Goal: Find specific page/section: Find specific page/section

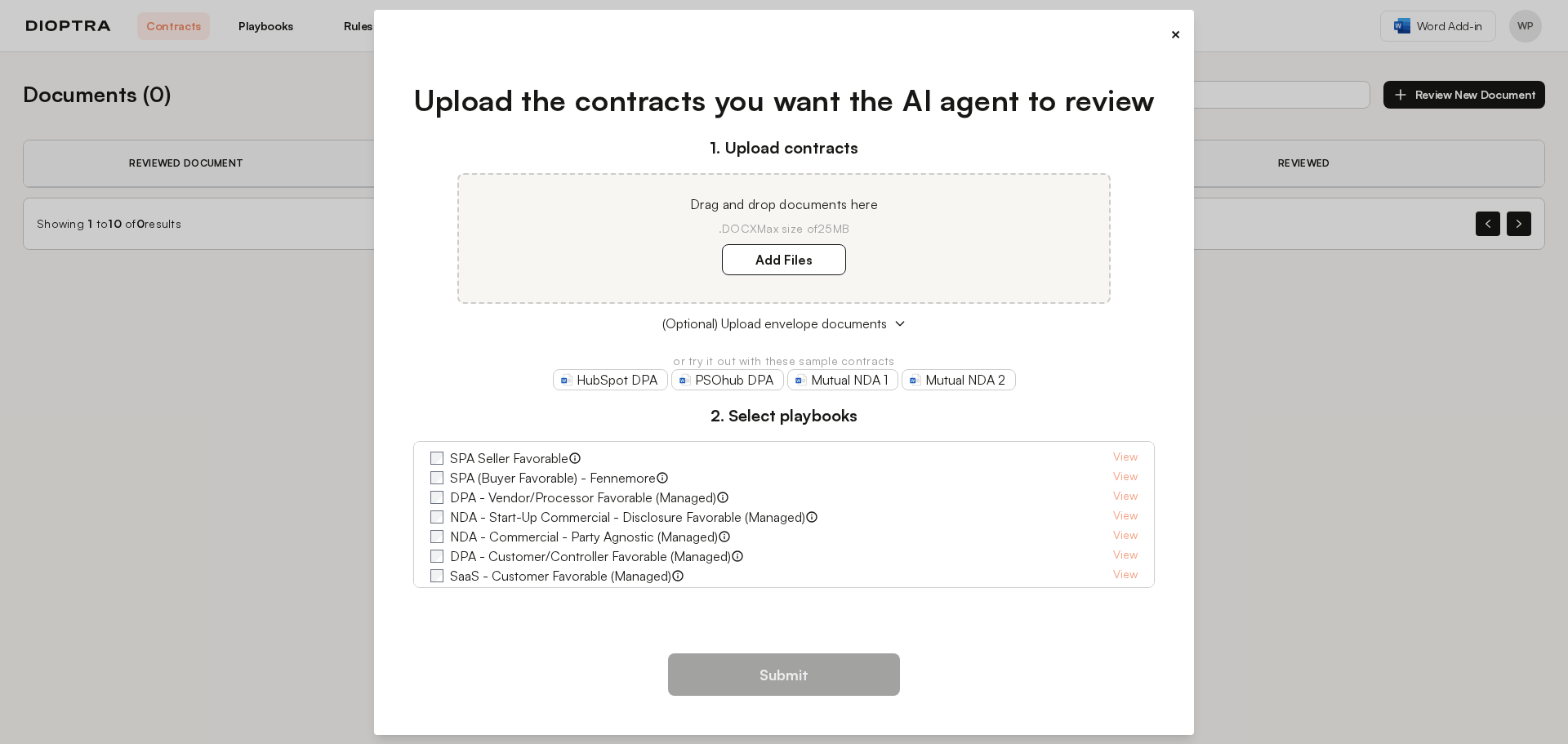
click at [1179, 31] on button "×" at bounding box center [1175, 34] width 10 height 22
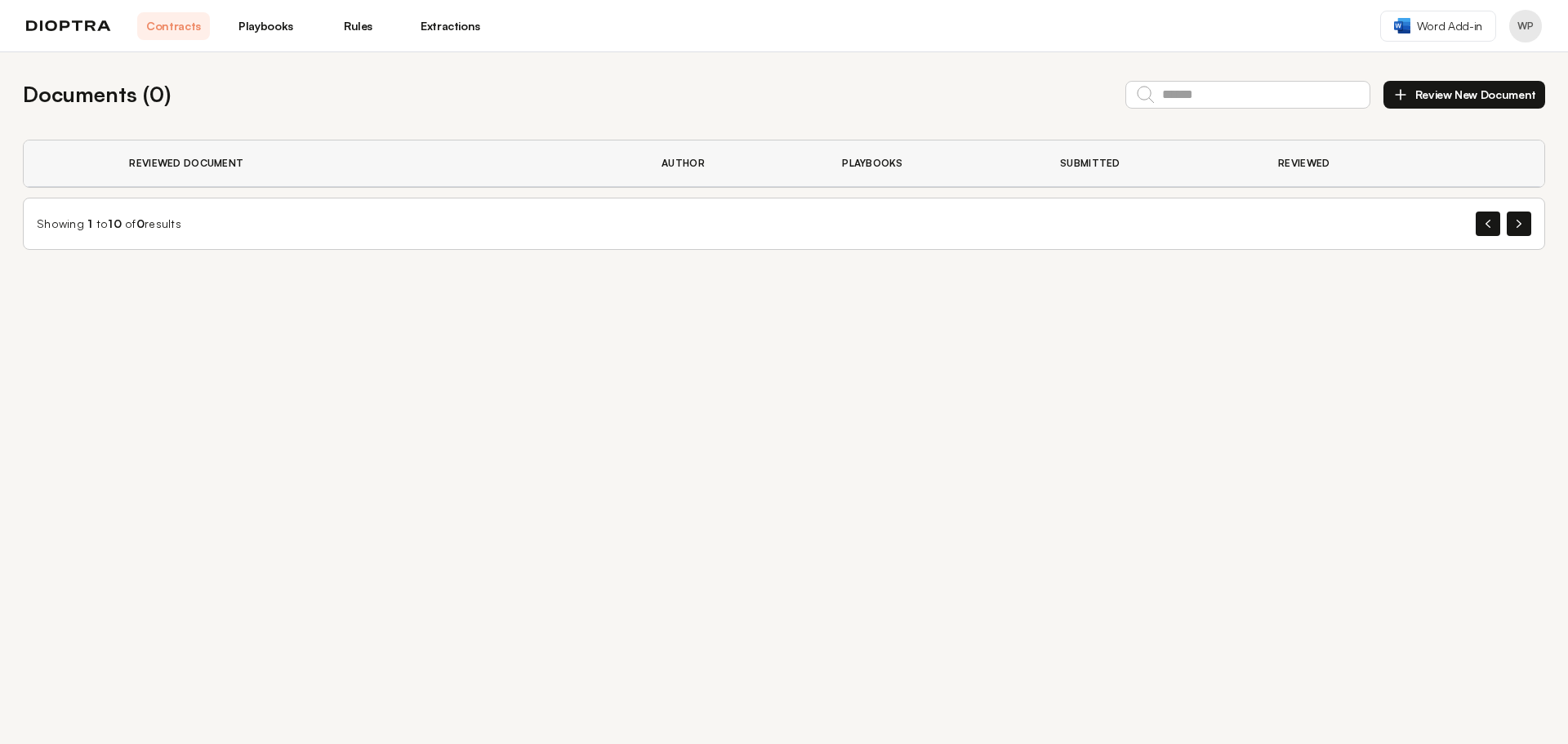
drag, startPoint x: 683, startPoint y: 159, endPoint x: 715, endPoint y: 152, distance: 32.8
click at [690, 156] on th "Author" at bounding box center [732, 164] width 180 height 47
drag, startPoint x: 890, startPoint y: 164, endPoint x: 926, endPoint y: 165, distance: 36.0
click at [891, 165] on th "Playbooks" at bounding box center [931, 164] width 218 height 47
click at [1014, 170] on th "Playbooks" at bounding box center [931, 164] width 218 height 47
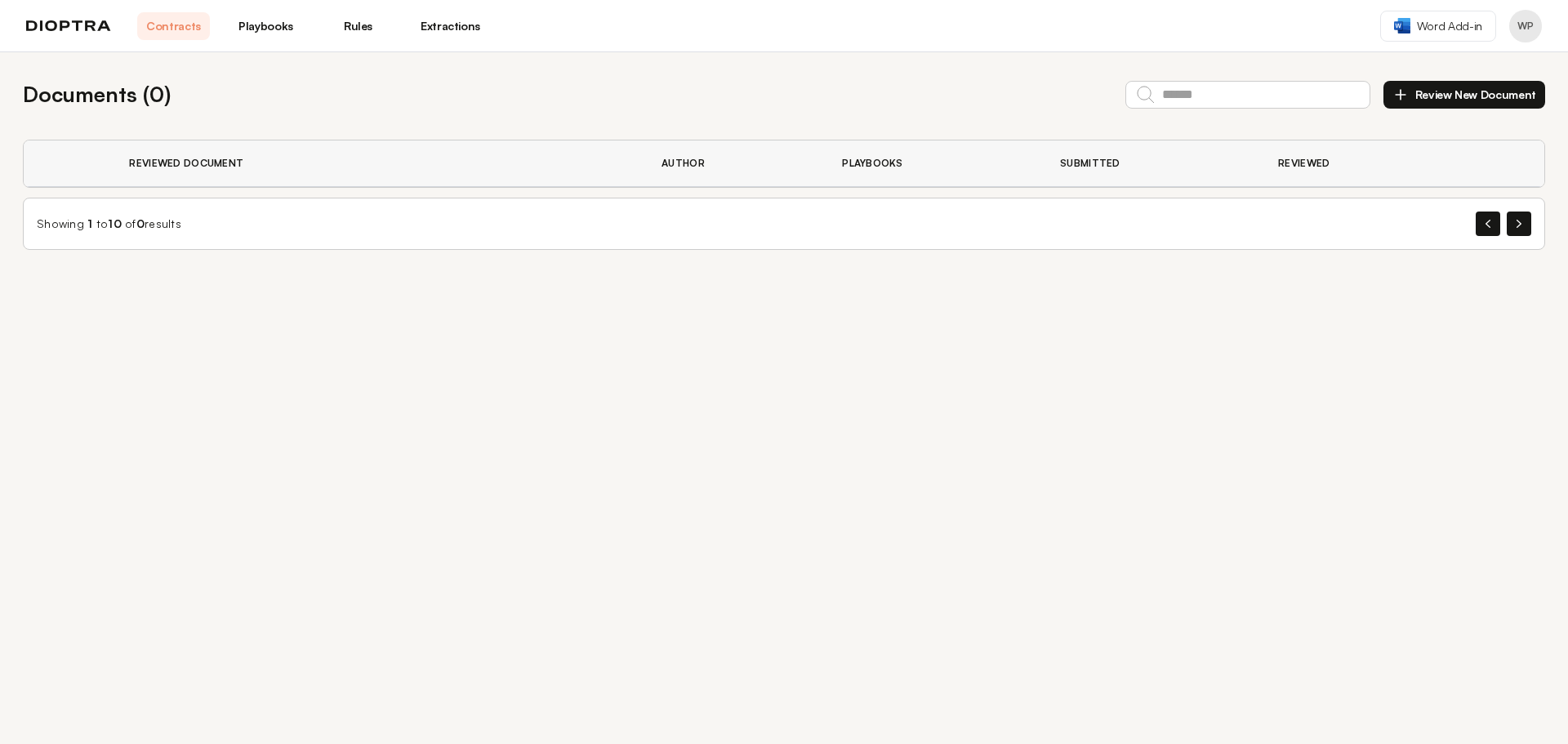
click at [264, 23] on link "Playbooks" at bounding box center [266, 26] width 73 height 28
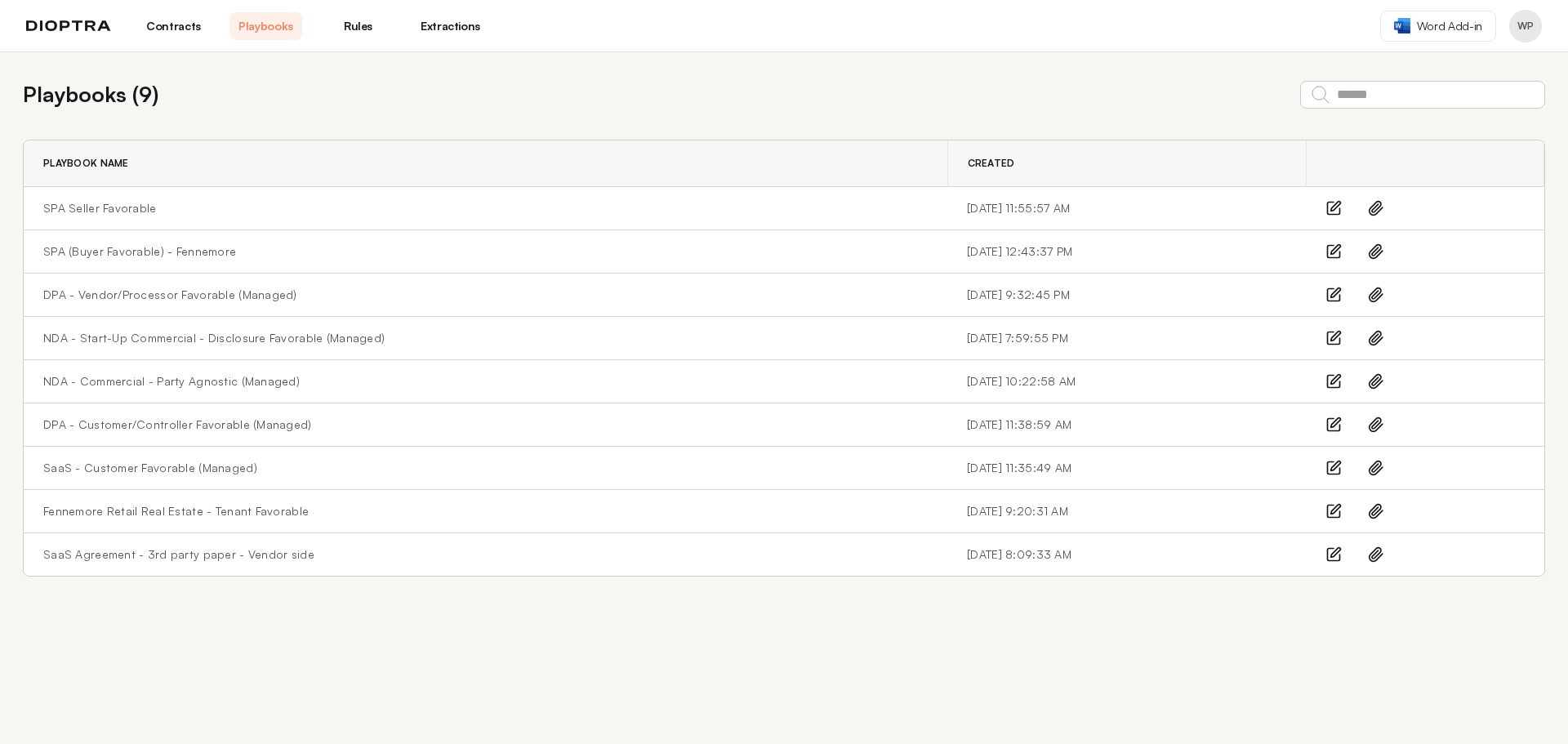
click at [357, 17] on link "Rules" at bounding box center [358, 26] width 73 height 28
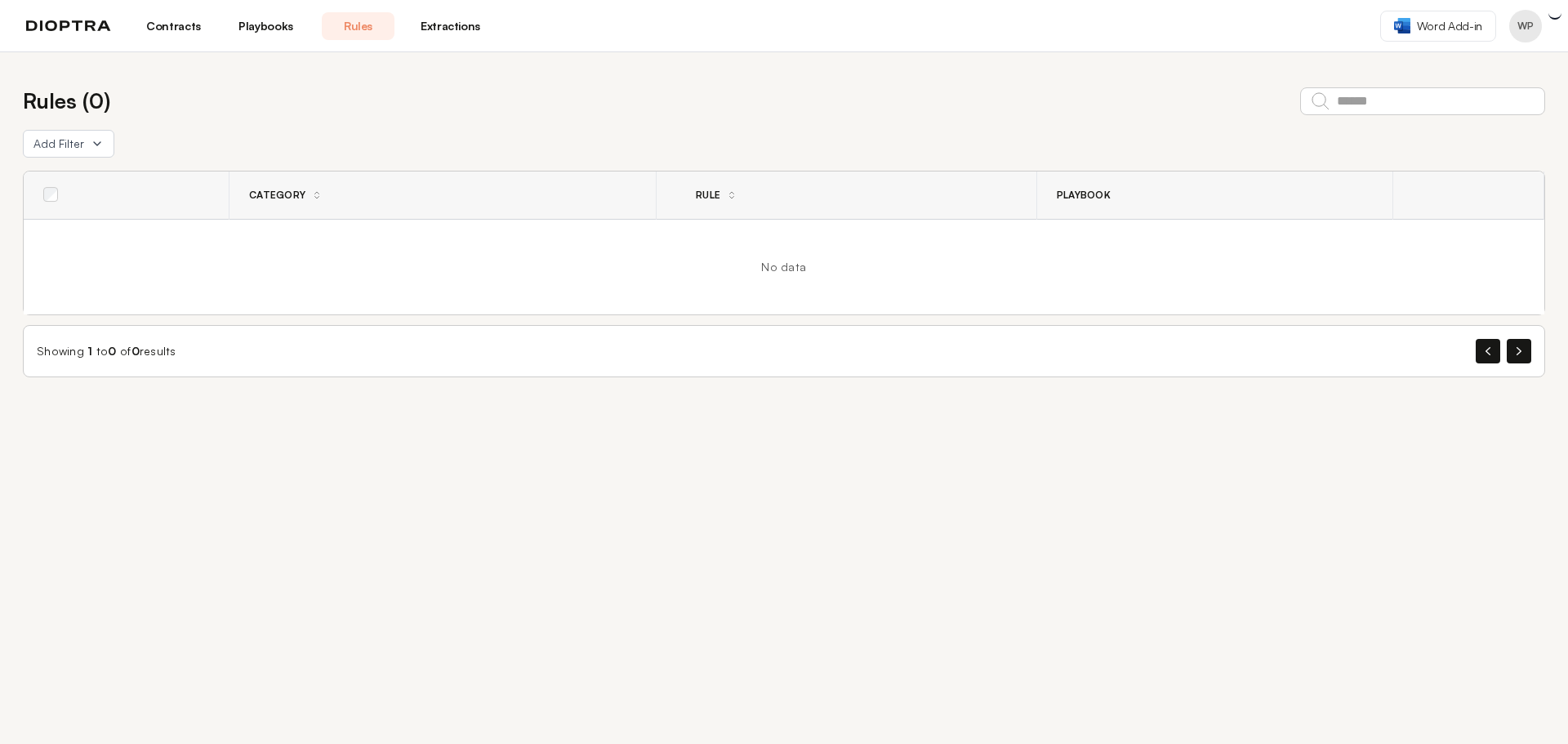
click at [278, 24] on link "Playbooks" at bounding box center [266, 26] width 73 height 28
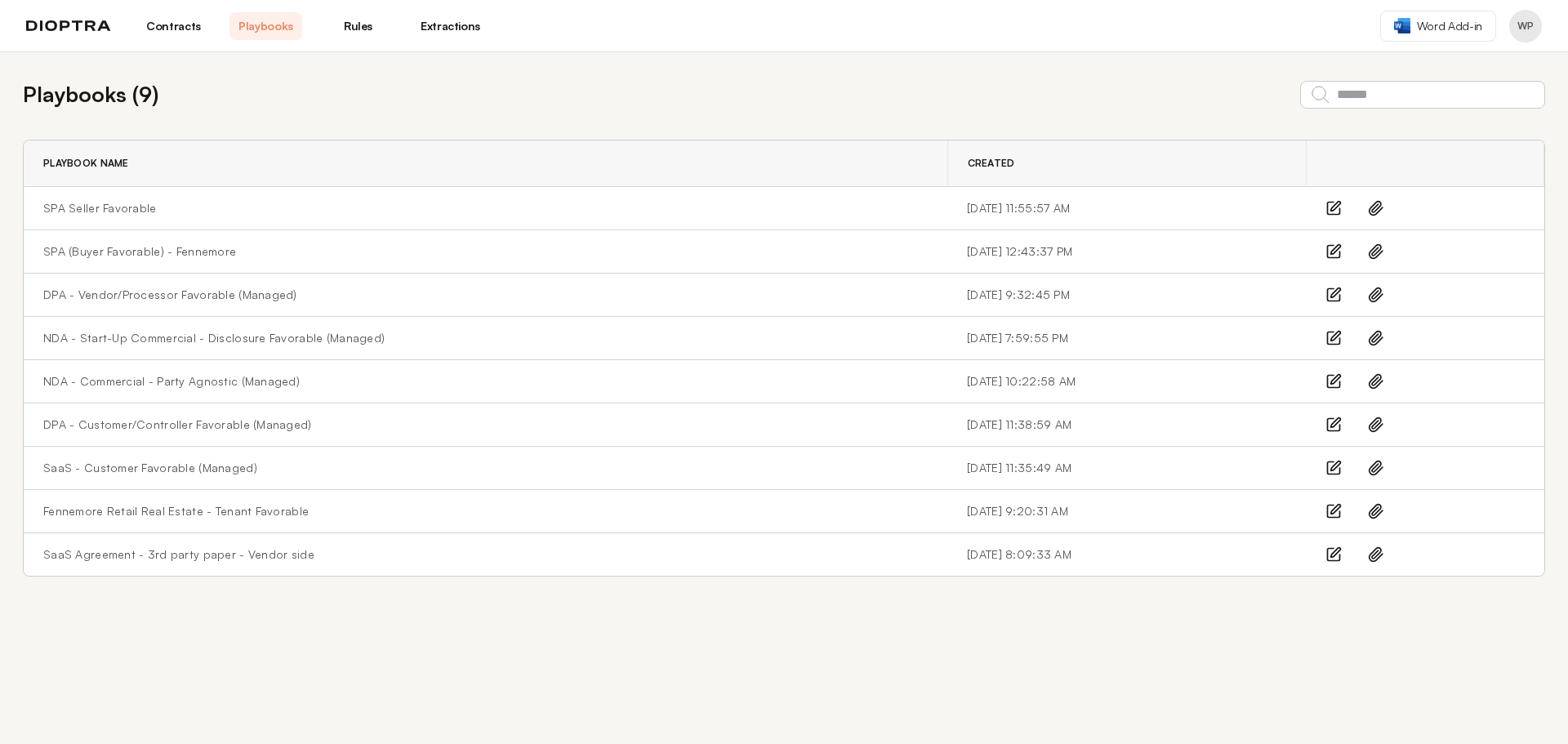
click at [445, 22] on link "Extractions" at bounding box center [450, 26] width 73 height 28
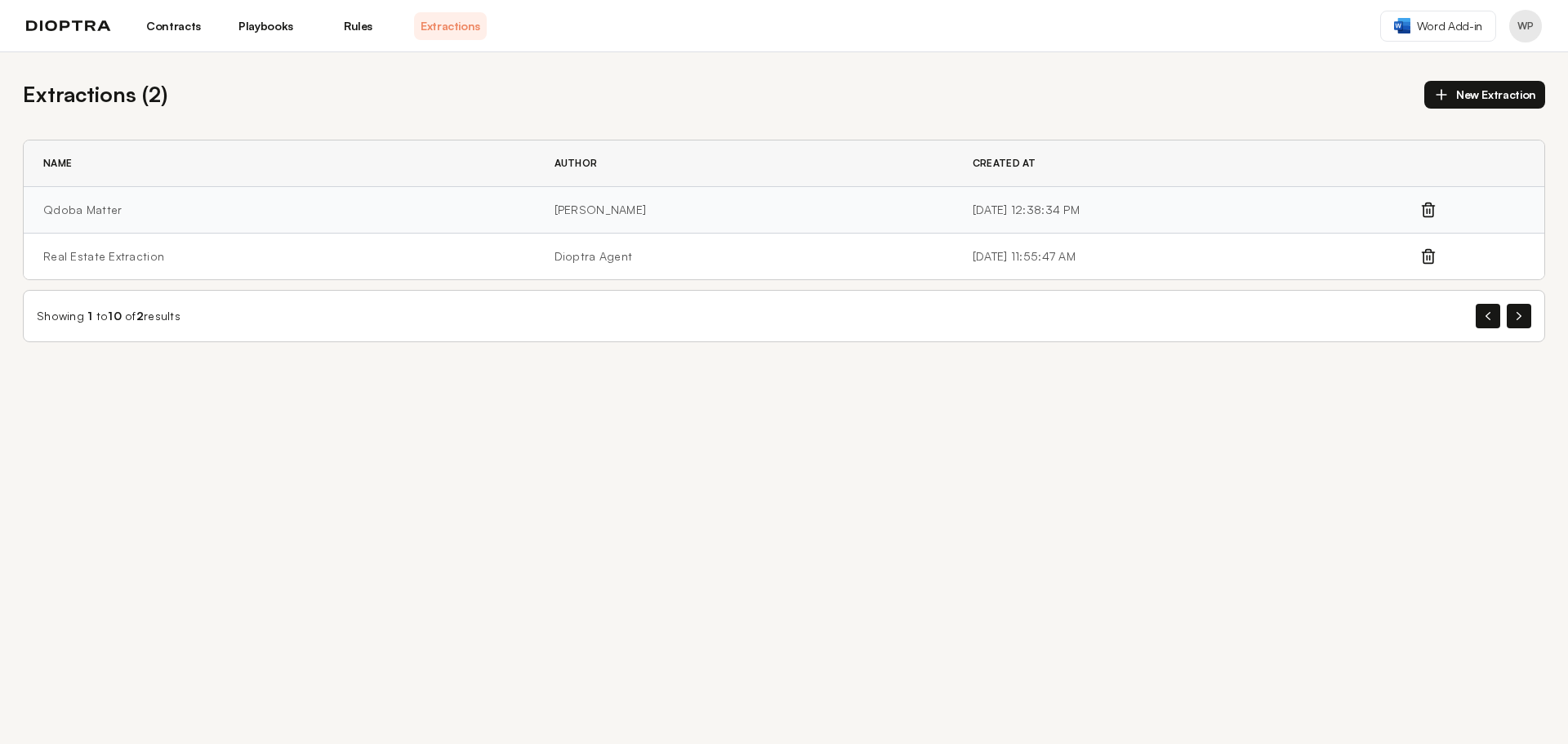
click at [55, 210] on td "Qdoba Matter" at bounding box center [278, 210] width 511 height 47
